Goal: Check status: Check status

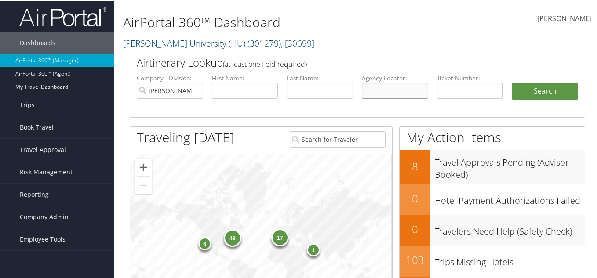
click at [382, 92] on input "text" at bounding box center [395, 90] width 66 height 16
paste input "FFJBXE"
type input "FFJBXE"
click at [177, 85] on input "Howard University (HU)" at bounding box center [170, 90] width 66 height 16
type input "\"
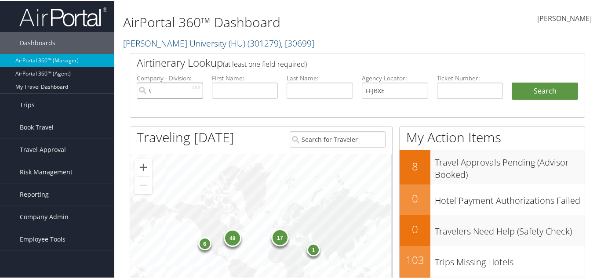
click at [512, 82] on button "Search" at bounding box center [545, 91] width 66 height 18
